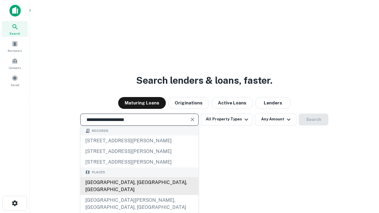
click at [139, 195] on div "[GEOGRAPHIC_DATA], [GEOGRAPHIC_DATA], [GEOGRAPHIC_DATA]" at bounding box center [139, 186] width 118 height 18
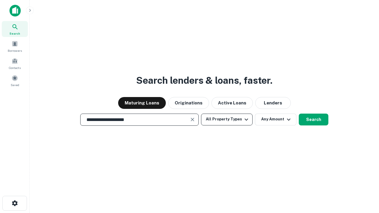
type input "**********"
click at [227, 119] on button "All Property Types" at bounding box center [226, 120] width 51 height 12
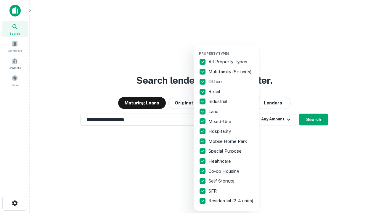
click at [231, 50] on button "button" at bounding box center [231, 50] width 65 height 0
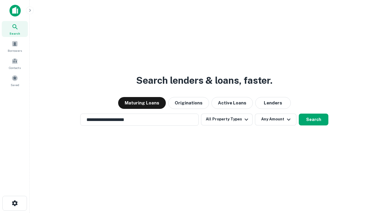
scroll to position [4, 71]
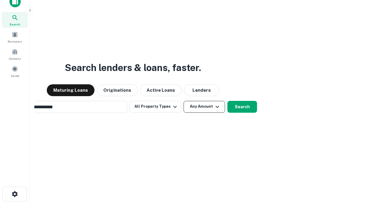
click at [183, 101] on button "Any Amount" at bounding box center [203, 107] width 41 height 12
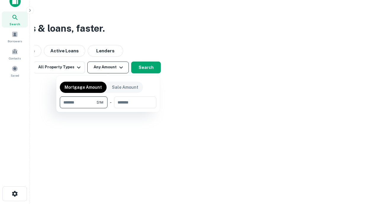
type input "*******"
click at [108, 108] on button "button" at bounding box center [108, 108] width 96 height 0
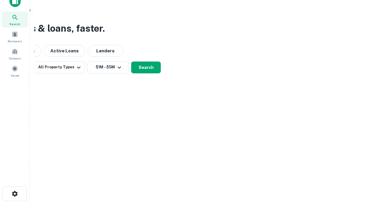
scroll to position [4, 109]
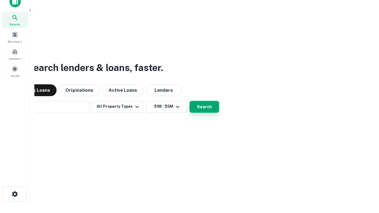
click at [189, 101] on button "Search" at bounding box center [204, 107] width 30 height 12
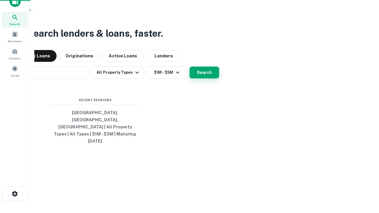
scroll to position [16, 167]
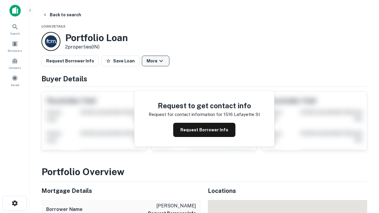
click at [155, 61] on button "More" at bounding box center [156, 61] width 28 height 11
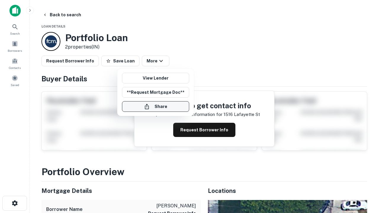
click at [155, 107] on button "Share" at bounding box center [155, 106] width 67 height 11
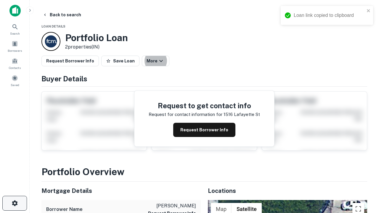
click at [15, 203] on icon "button" at bounding box center [14, 203] width 7 height 7
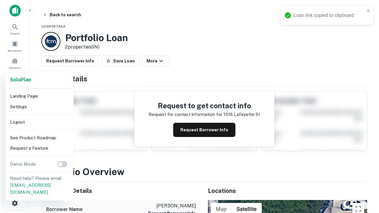
click at [39, 122] on li "Logout" at bounding box center [39, 122] width 63 height 11
